Goal: Navigation & Orientation: Find specific page/section

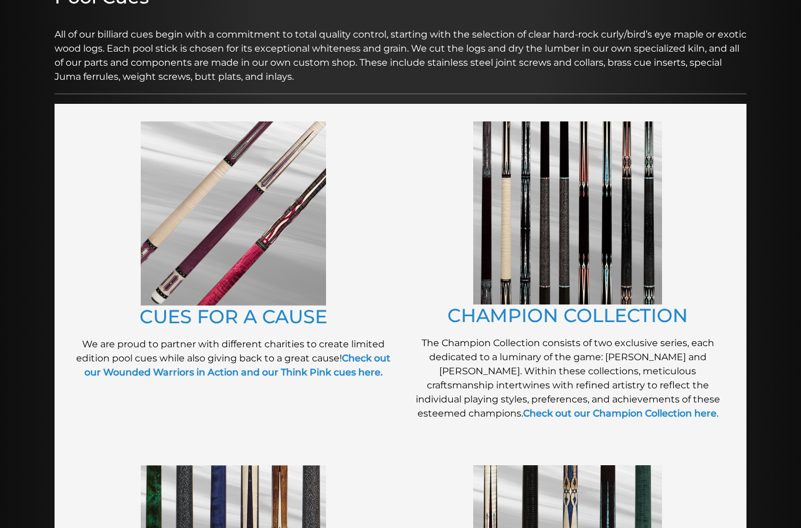
scroll to position [169, 0]
click at [98, 284] on figure at bounding box center [233, 214] width 323 height 184
click at [165, 315] on link "CUES FOR A CAUSE" at bounding box center [234, 317] width 188 height 23
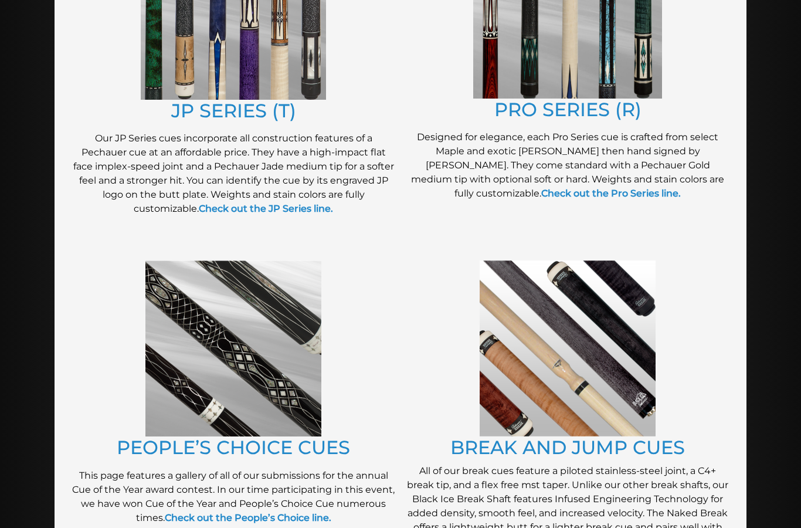
scroll to position [724, 0]
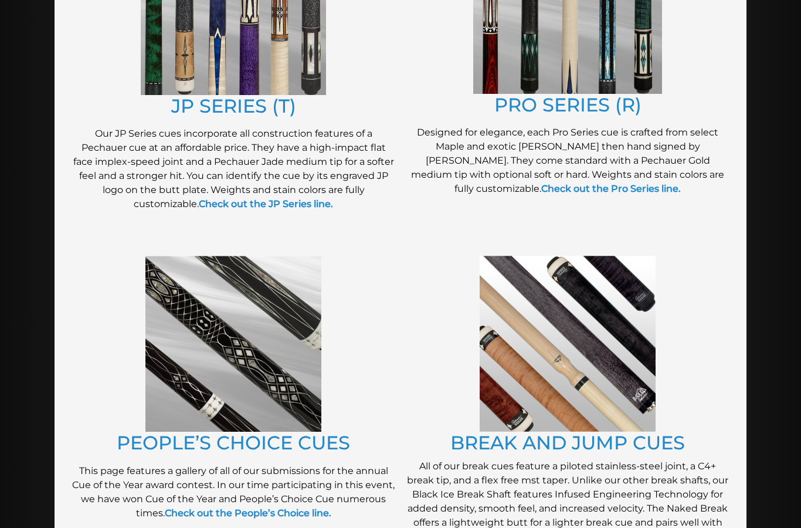
click at [184, 517] on strong "Check out the People’s Choice line." at bounding box center [248, 512] width 167 height 11
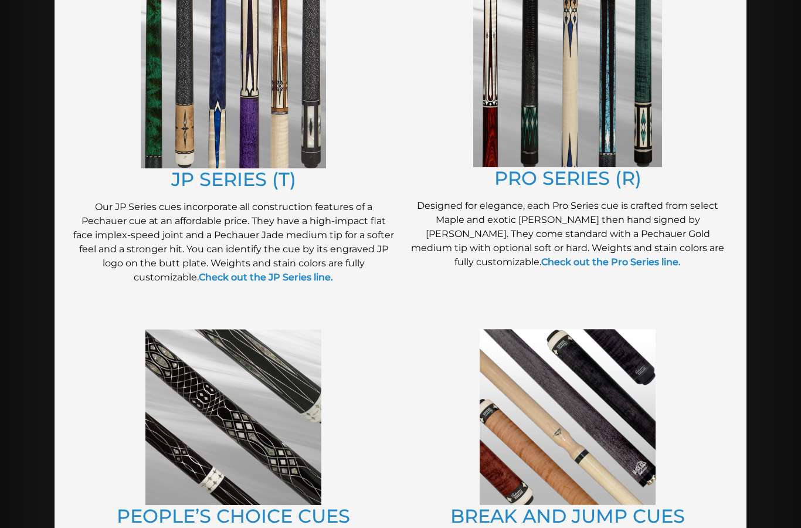
scroll to position [649, 0]
click at [541, 267] on link "Check out the Pro Series line." at bounding box center [611, 262] width 140 height 11
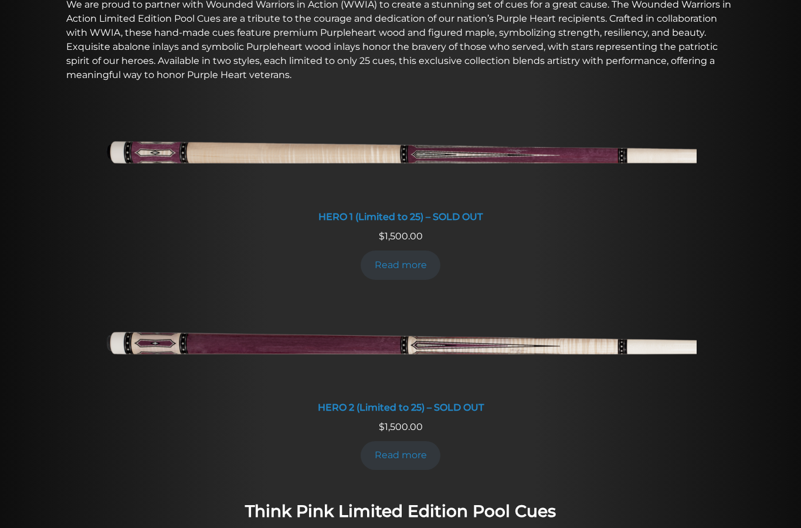
scroll to position [459, 0]
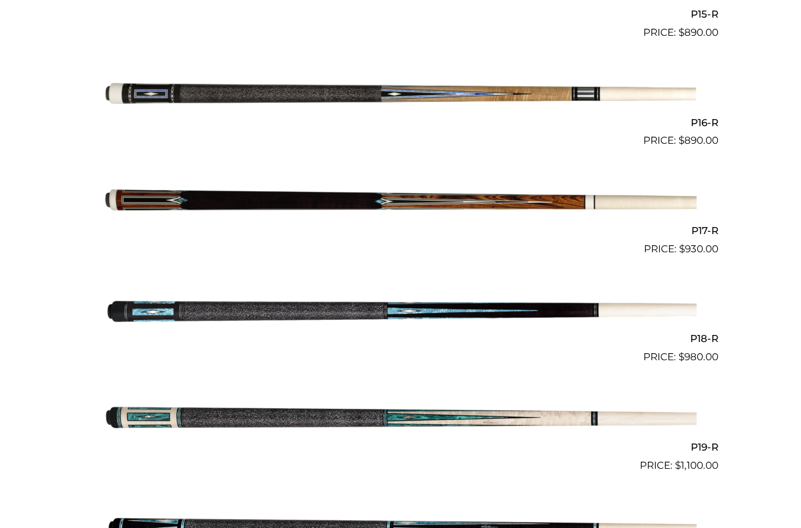
scroll to position [1950, 0]
